Goal: Transaction & Acquisition: Book appointment/travel/reservation

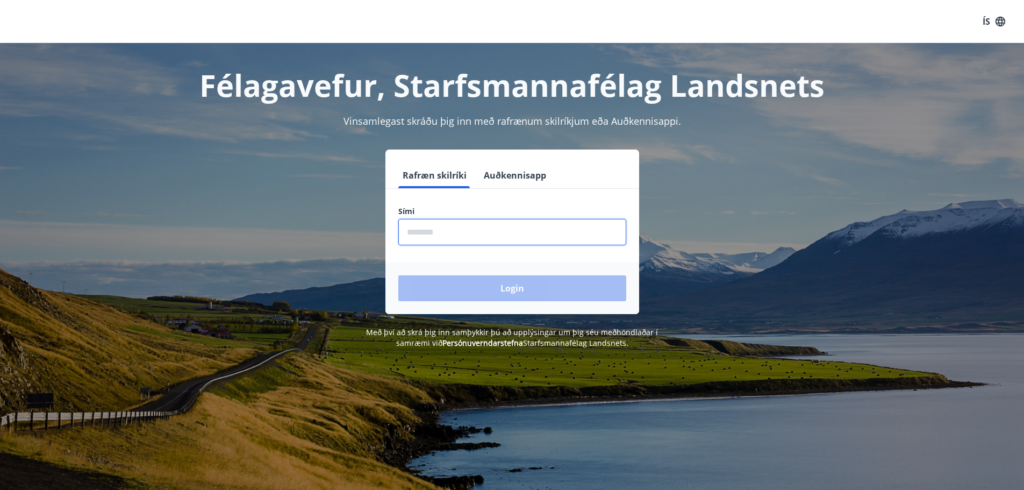
click at [438, 220] on input "phone" at bounding box center [512, 232] width 228 height 26
type input "********"
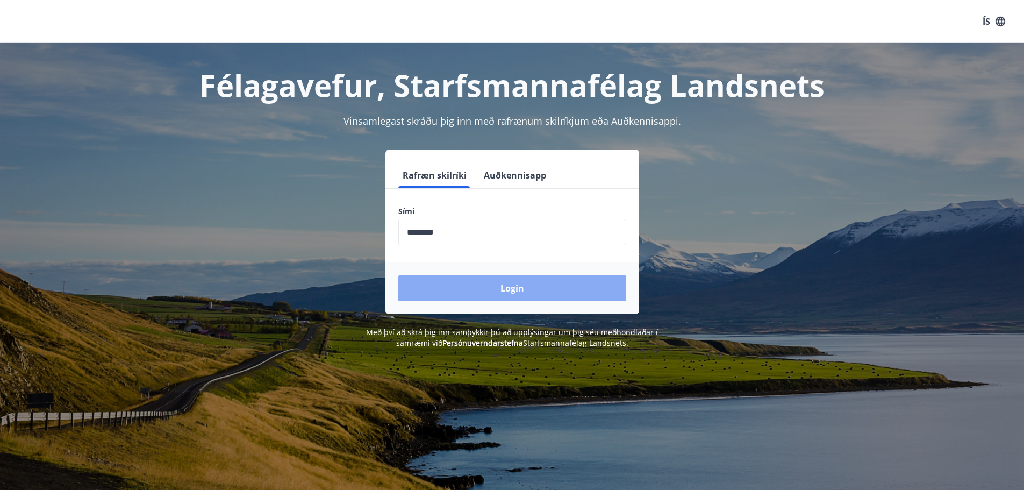
click at [518, 288] on button "Login" at bounding box center [512, 288] width 228 height 26
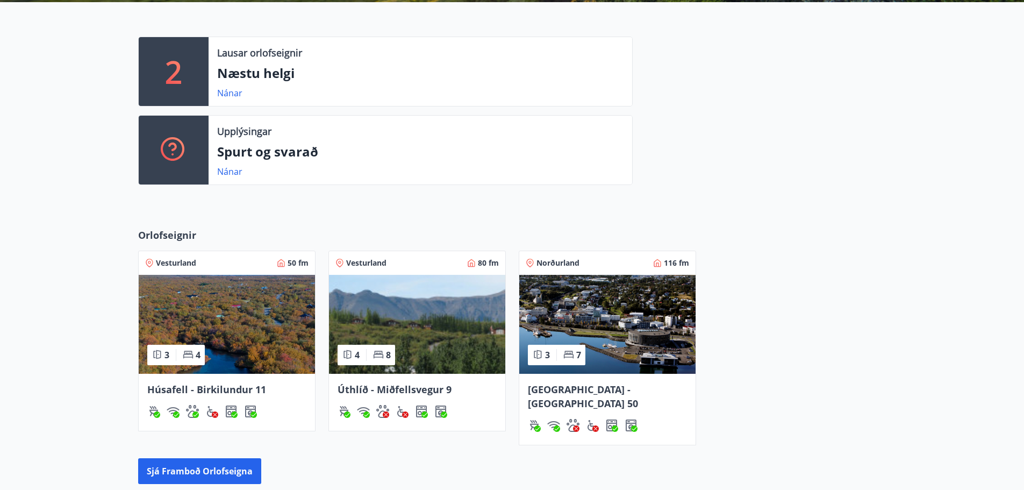
scroll to position [269, 0]
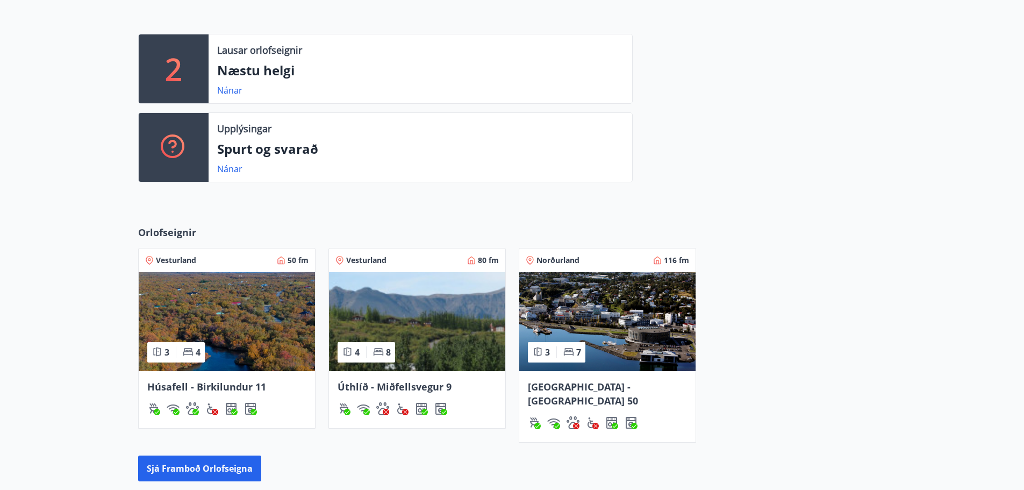
click at [573, 320] on img at bounding box center [607, 321] width 176 height 99
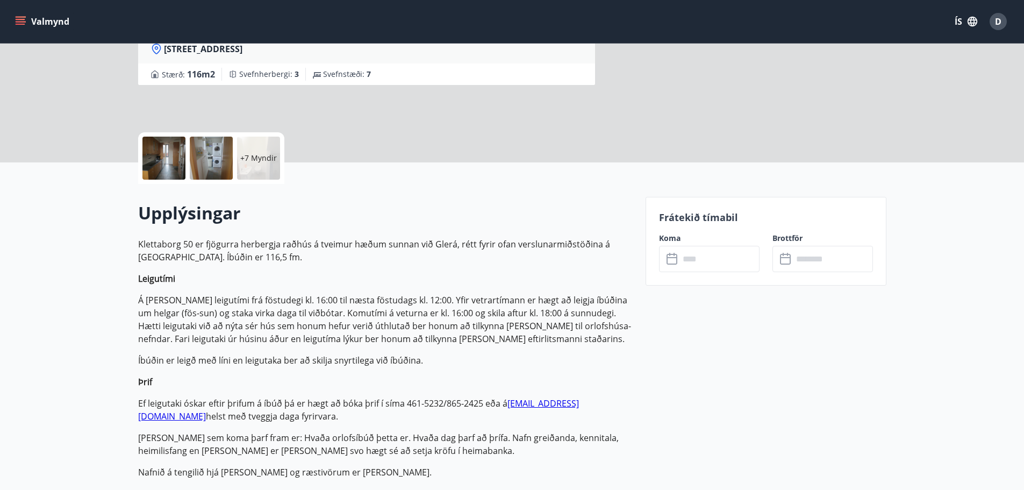
scroll to position [161, 0]
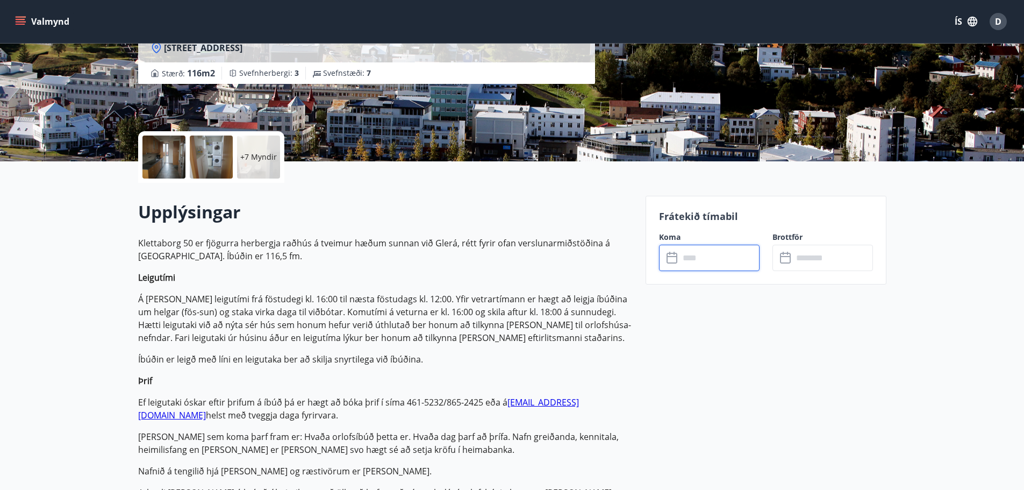
click at [718, 261] on input "text" at bounding box center [720, 258] width 80 height 26
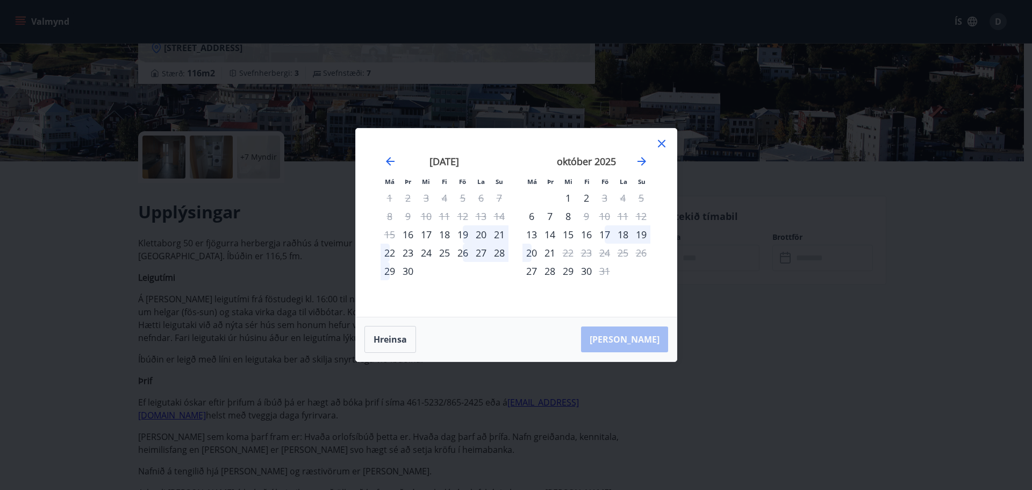
click at [663, 141] on icon at bounding box center [661, 143] width 13 height 13
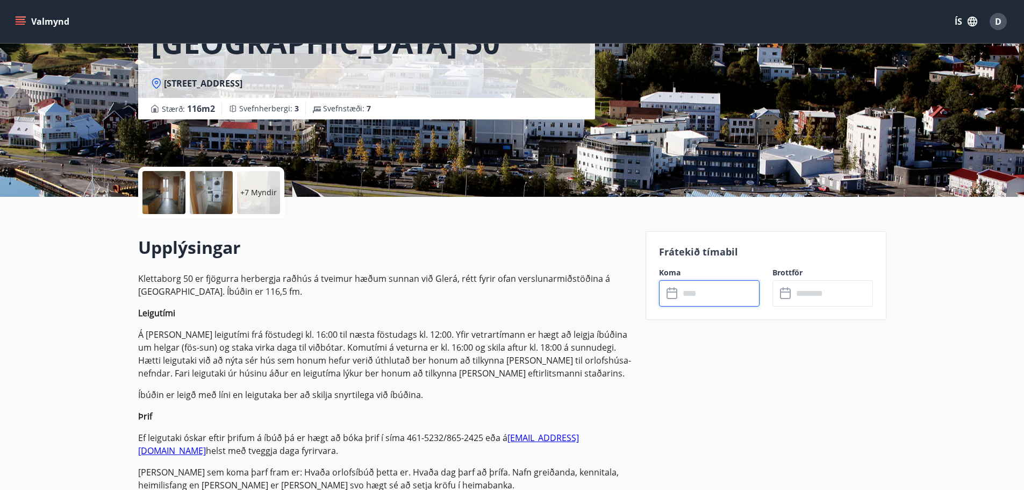
scroll to position [108, 0]
